Goal: Check status: Check status

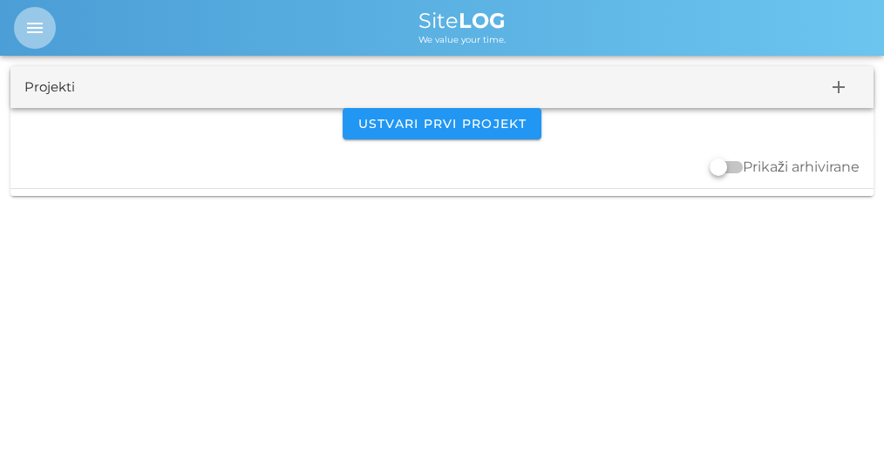
click at [31, 20] on icon "menu" at bounding box center [34, 27] width 21 height 21
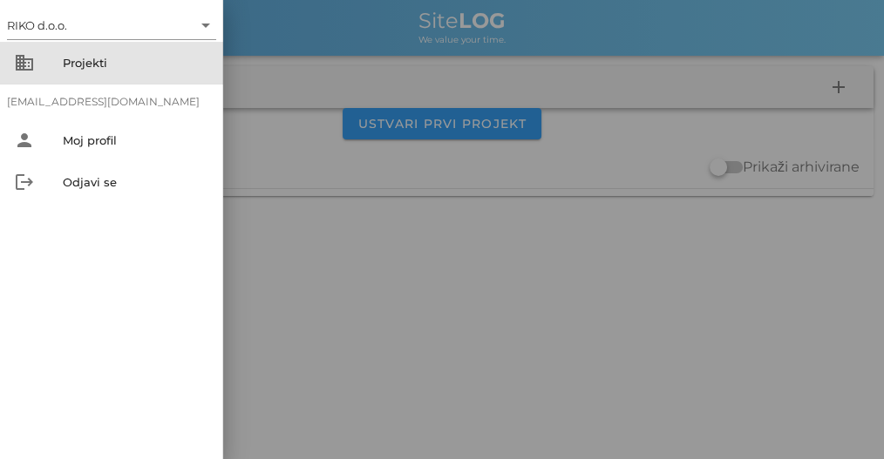
click at [77, 60] on div "Projekti" at bounding box center [136, 63] width 146 height 14
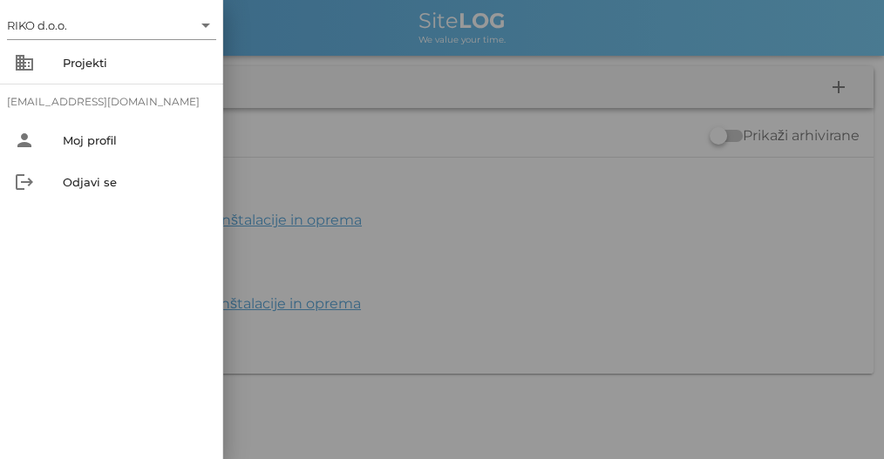
drag, startPoint x: 480, startPoint y: 70, endPoint x: 409, endPoint y: 19, distance: 87.5
click at [478, 71] on div at bounding box center [442, 229] width 884 height 459
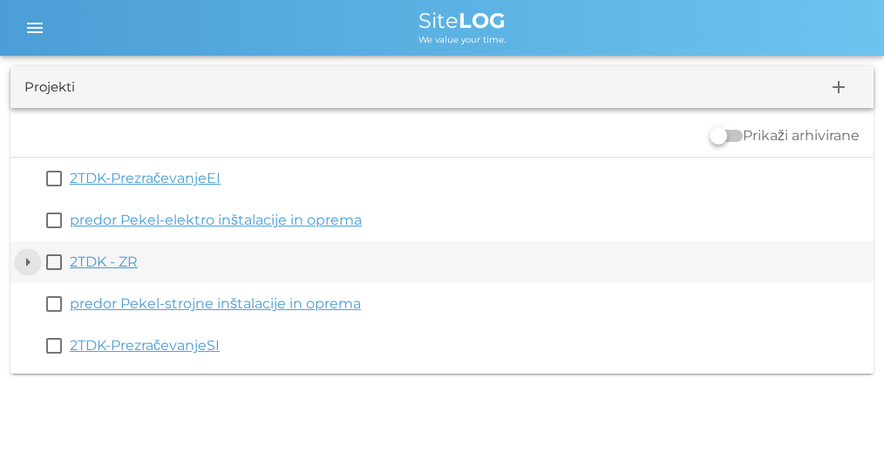
click at [23, 265] on button "arrow_drop_down" at bounding box center [27, 262] width 21 height 21
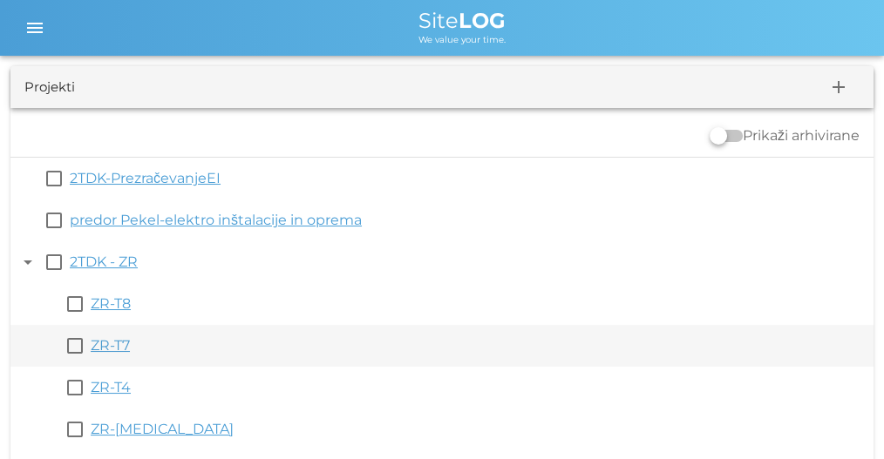
click at [98, 347] on link "ZR-T7" at bounding box center [110, 345] width 39 height 17
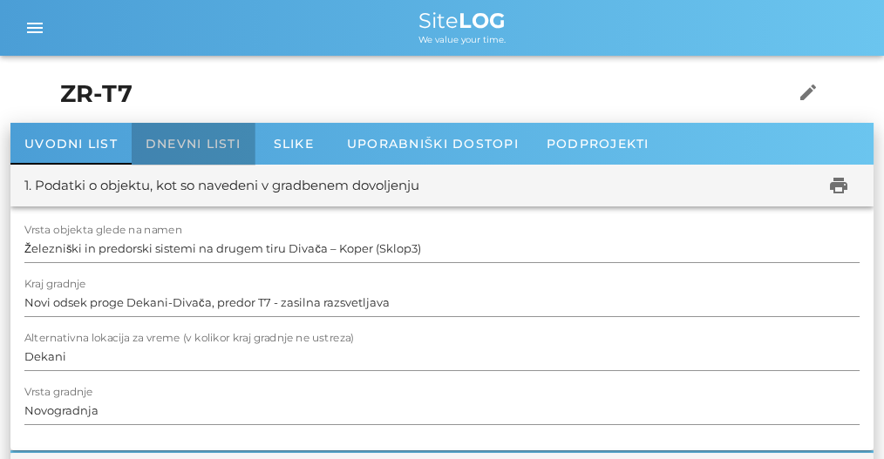
click at [179, 145] on span "Dnevni listi" at bounding box center [193, 144] width 95 height 16
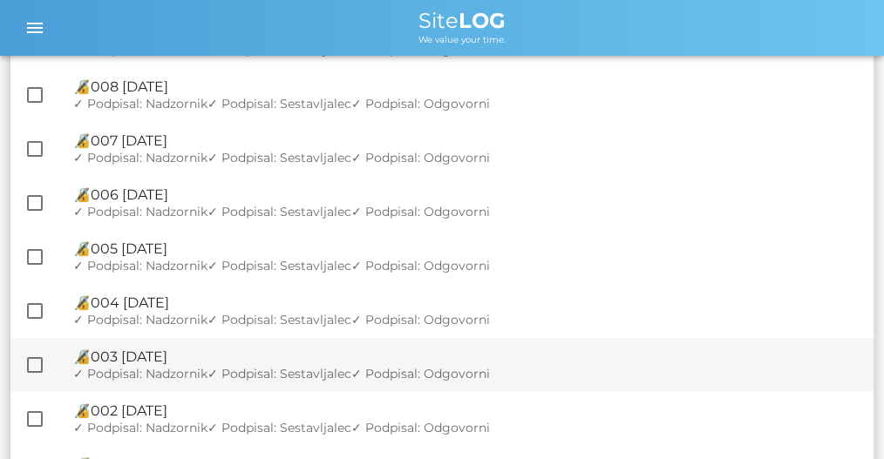
scroll to position [3543, 0]
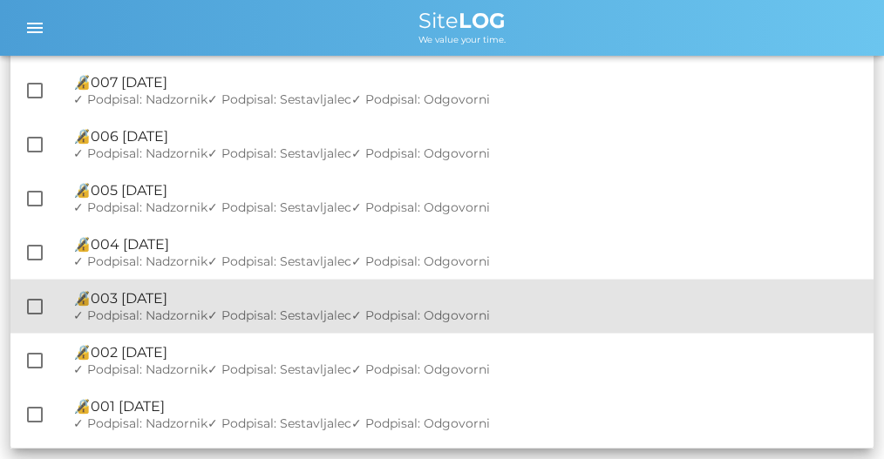
click at [339, 316] on span "✓ Podpisal: Sestavljalec" at bounding box center [279, 316] width 144 height 16
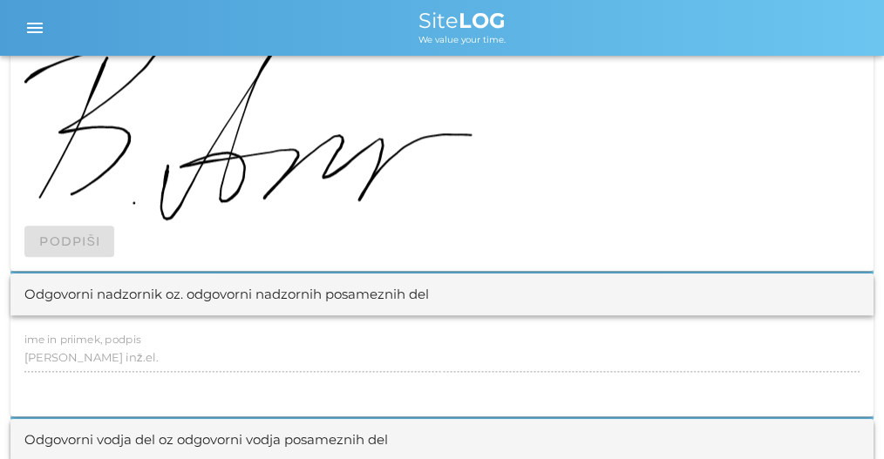
scroll to position [1918, 0]
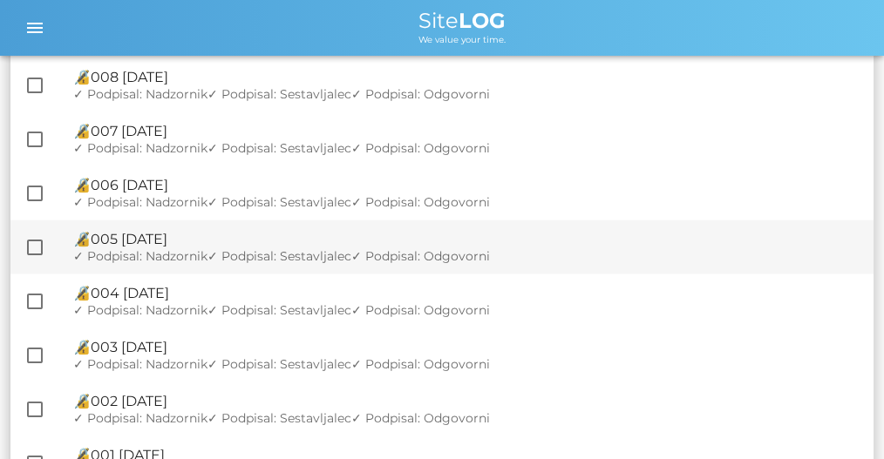
scroll to position [3543, 0]
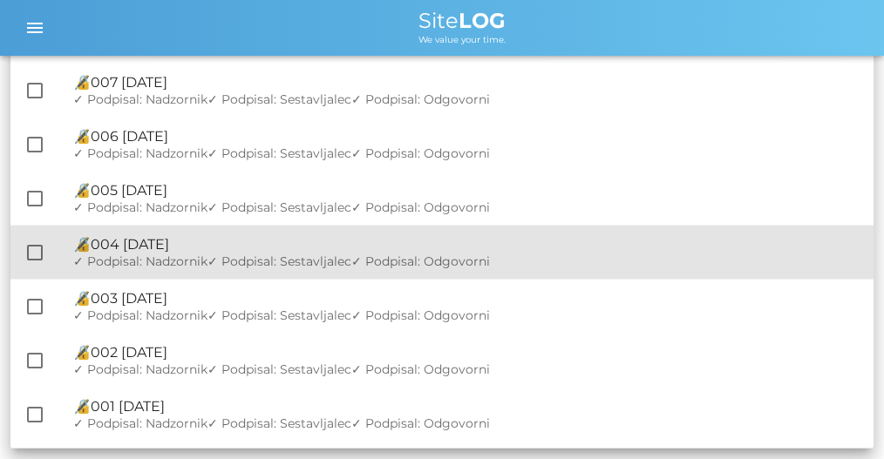
click at [214, 256] on span "✓ Podpisal: Sestavljalec" at bounding box center [279, 262] width 144 height 16
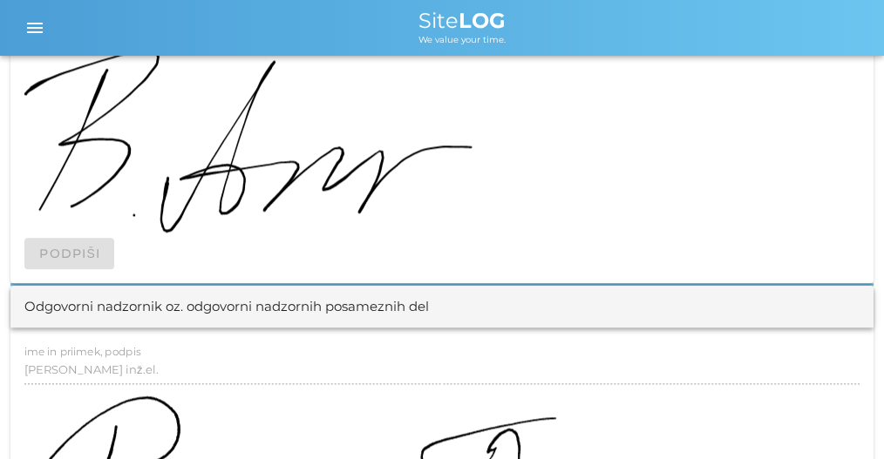
scroll to position [2441, 0]
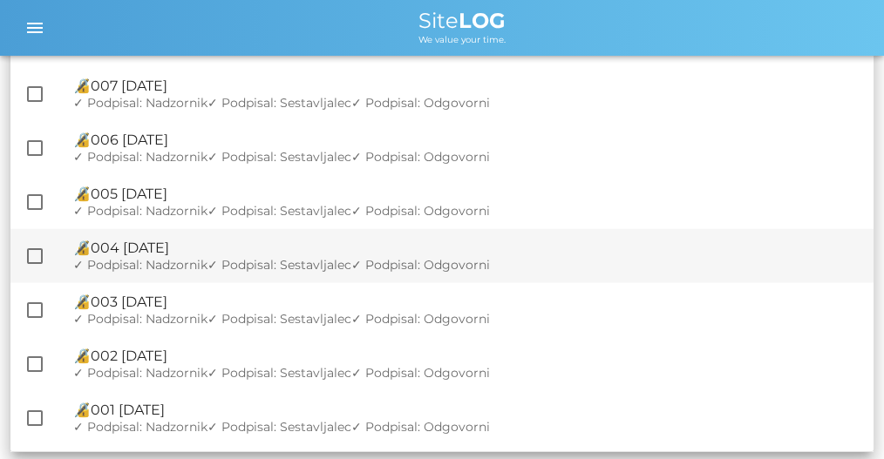
scroll to position [3543, 0]
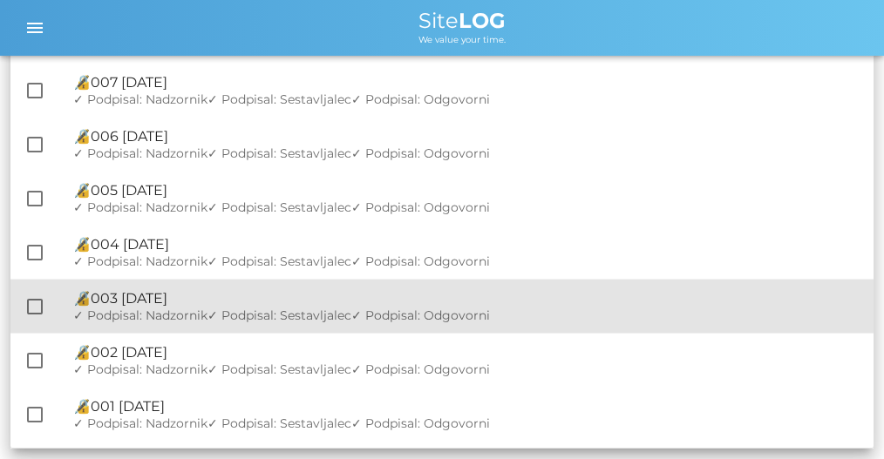
click at [149, 306] on div "🔏 003 [DATE]" at bounding box center [466, 298] width 786 height 17
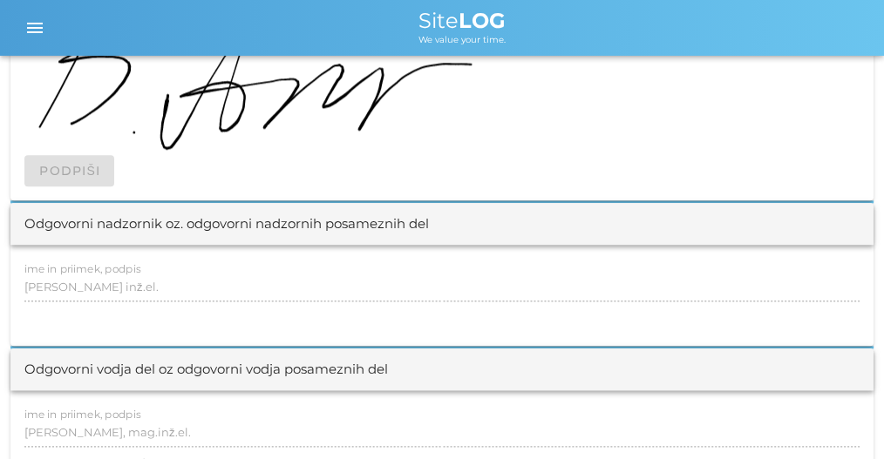
scroll to position [2149, 0]
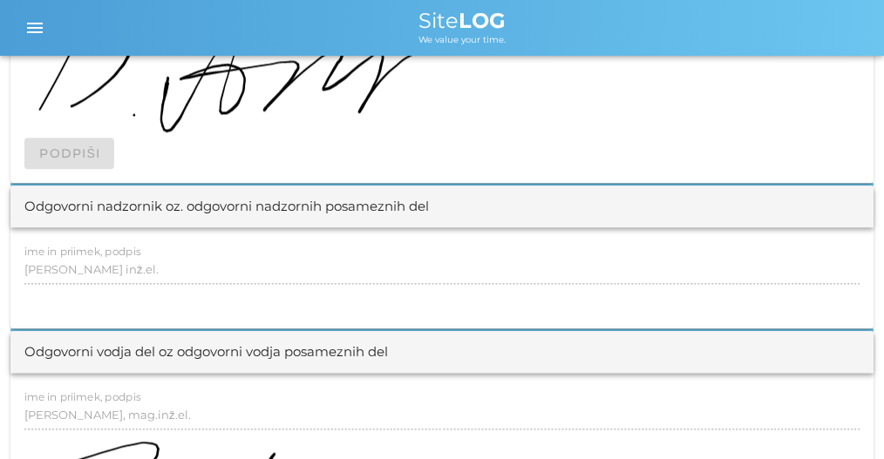
click at [162, 207] on div "Odgovorni nadzornik oz. odgovorni nadzornih posameznih del" at bounding box center [226, 207] width 404 height 20
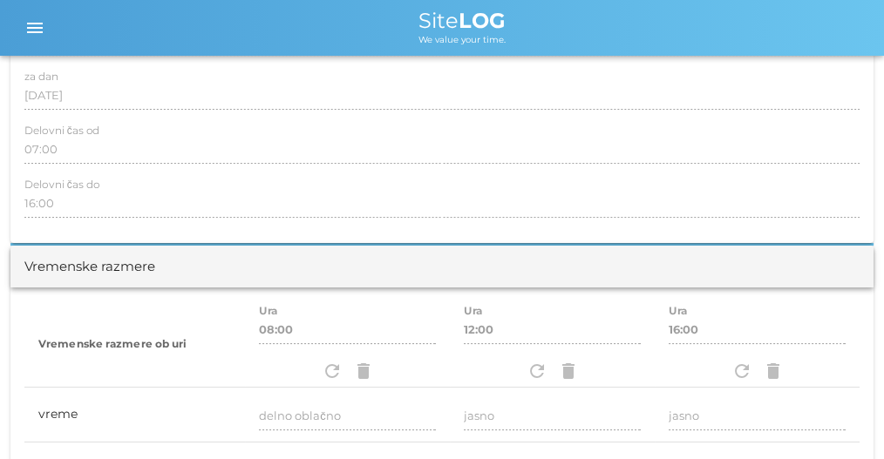
scroll to position [0, 0]
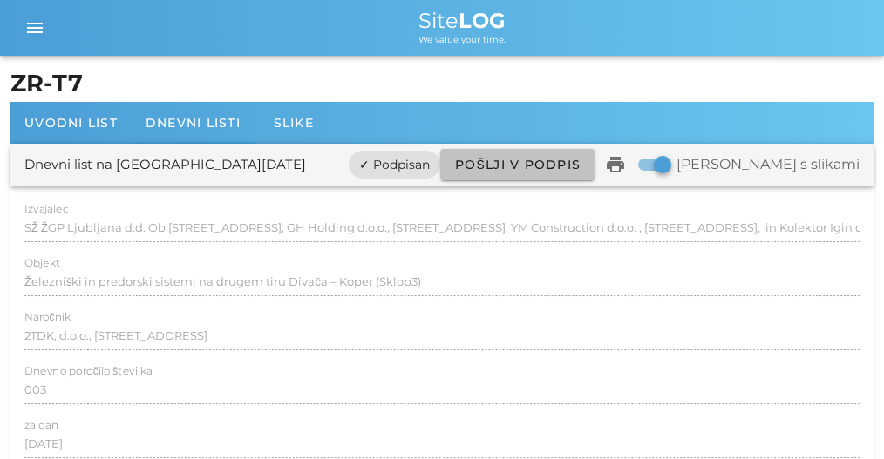
click at [589, 173] on button "Pošlji v podpis" at bounding box center [517, 164] width 154 height 31
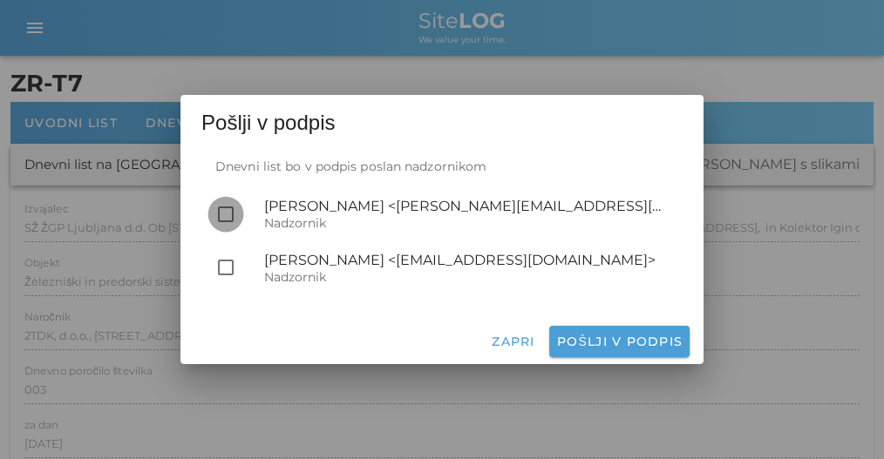
click at [234, 218] on div at bounding box center [226, 215] width 30 height 30
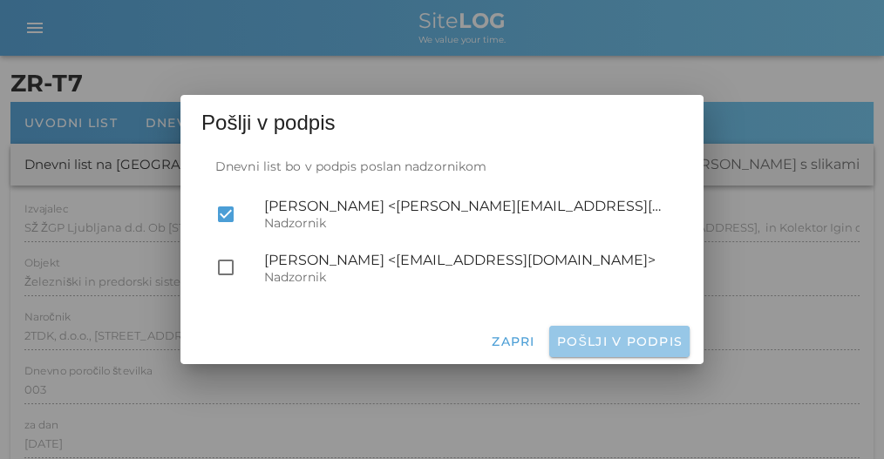
click at [621, 347] on span "Pošlji v podpis" at bounding box center [619, 342] width 126 height 16
checkbox input "false"
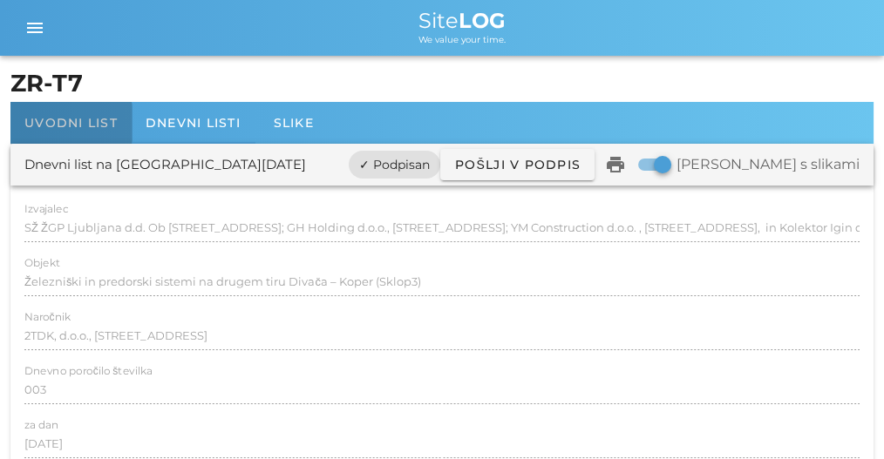
click at [53, 129] on span "Uvodni list" at bounding box center [70, 123] width 93 height 16
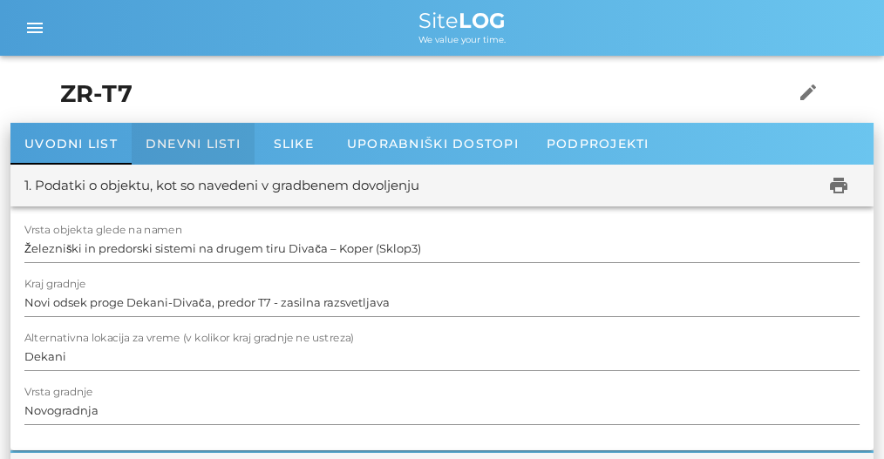
click at [178, 136] on span "Dnevni listi" at bounding box center [193, 144] width 95 height 16
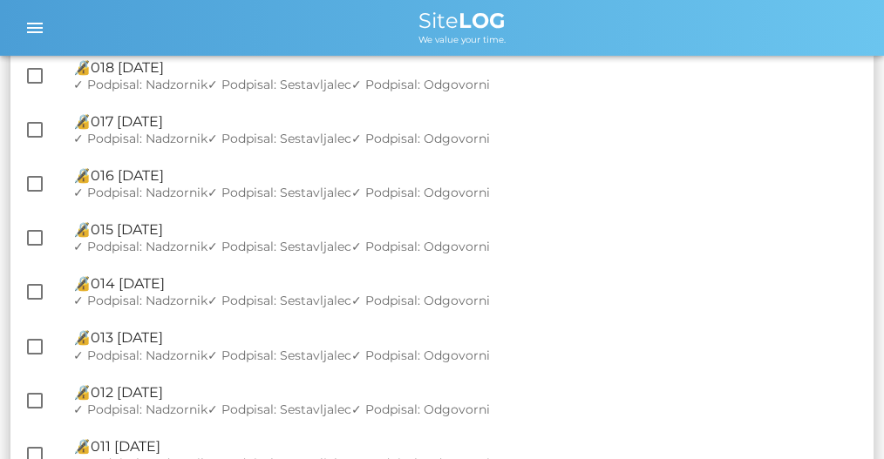
scroll to position [2962, 0]
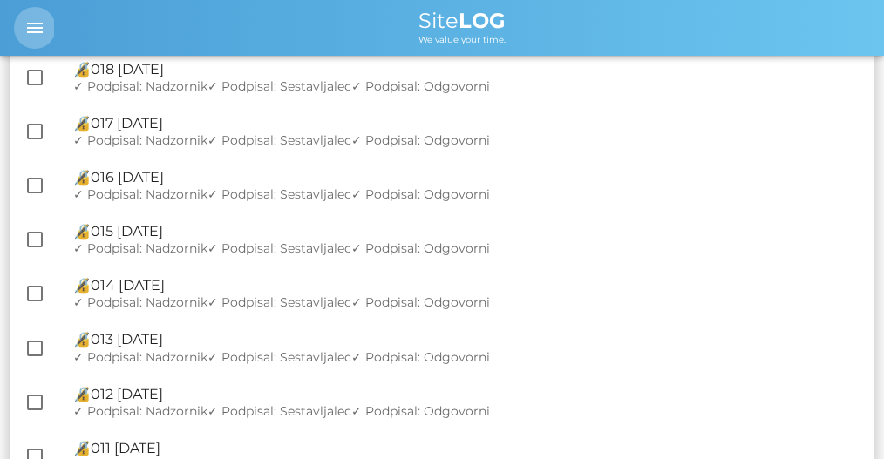
click at [38, 28] on icon "menu" at bounding box center [34, 27] width 21 height 21
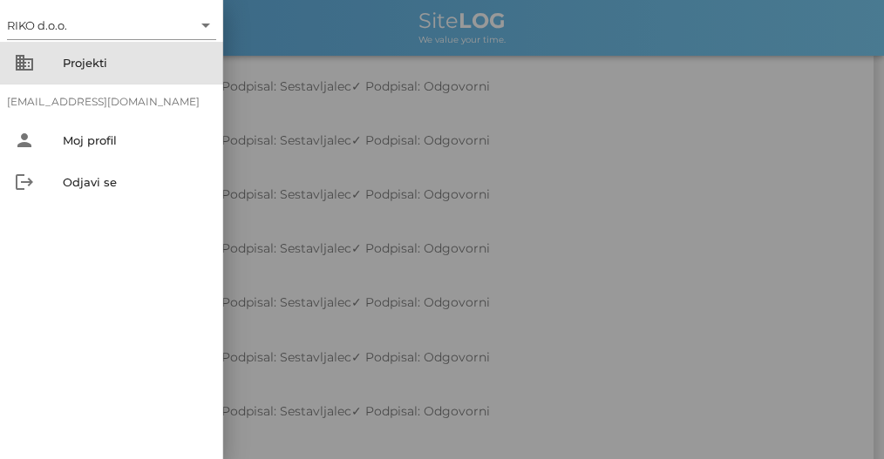
click at [77, 71] on div "Projekti" at bounding box center [136, 63] width 146 height 28
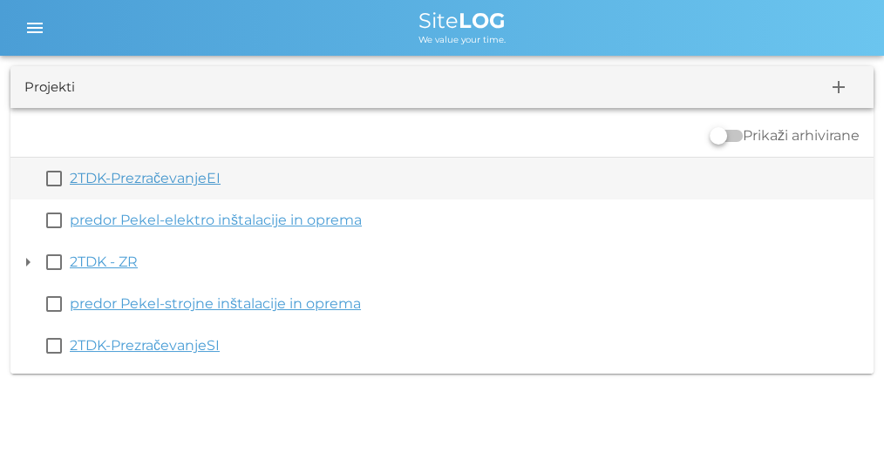
click at [141, 172] on link "2TDK-PrezračevanjeEI" at bounding box center [145, 178] width 151 height 17
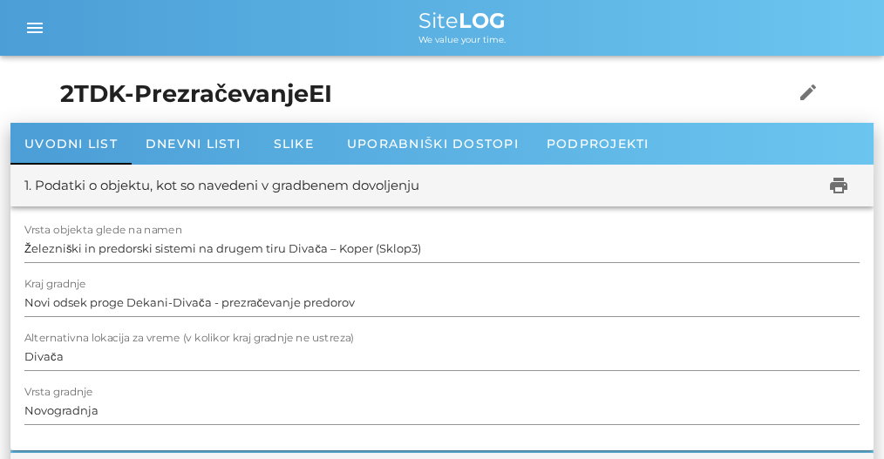
click at [213, 98] on h1 "2TDK-PrezračevanjeEI" at bounding box center [410, 95] width 700 height 36
click at [207, 125] on div "Dnevni listi" at bounding box center [193, 144] width 123 height 42
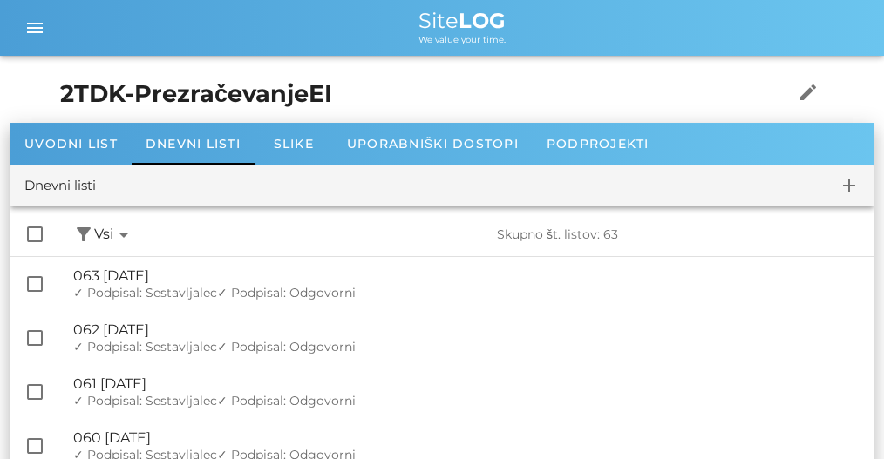
drag, startPoint x: 554, startPoint y: 452, endPoint x: 465, endPoint y: 69, distance: 393.9
click at [173, 183] on div "Dnevni listi add" at bounding box center [441, 186] width 863 height 42
click at [66, 80] on h1 "2TDK-PrezračevanjeEI" at bounding box center [410, 95] width 700 height 36
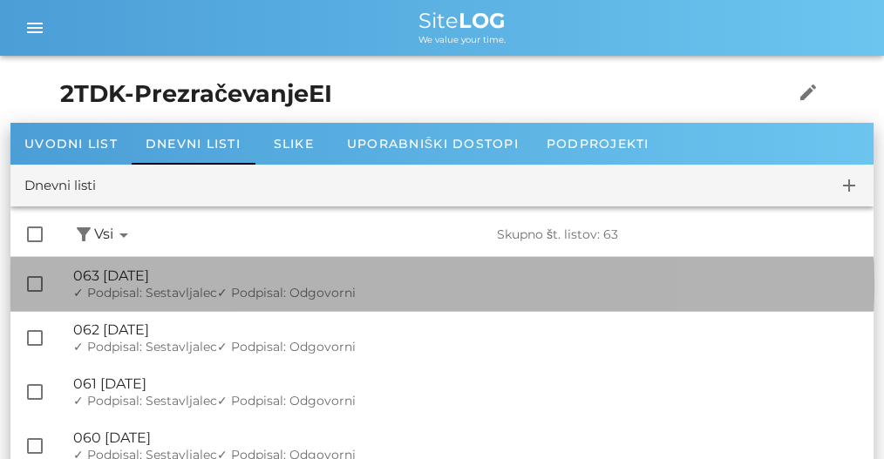
click at [172, 282] on div "🔏 063 [DATE]" at bounding box center [466, 276] width 786 height 17
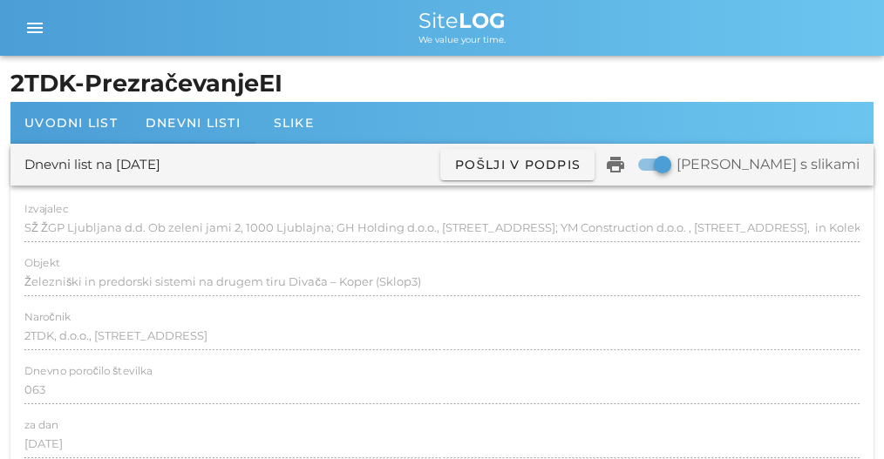
drag, startPoint x: 394, startPoint y: 20, endPoint x: 390, endPoint y: -7, distance: 27.2
